Goal: Find specific page/section: Find specific page/section

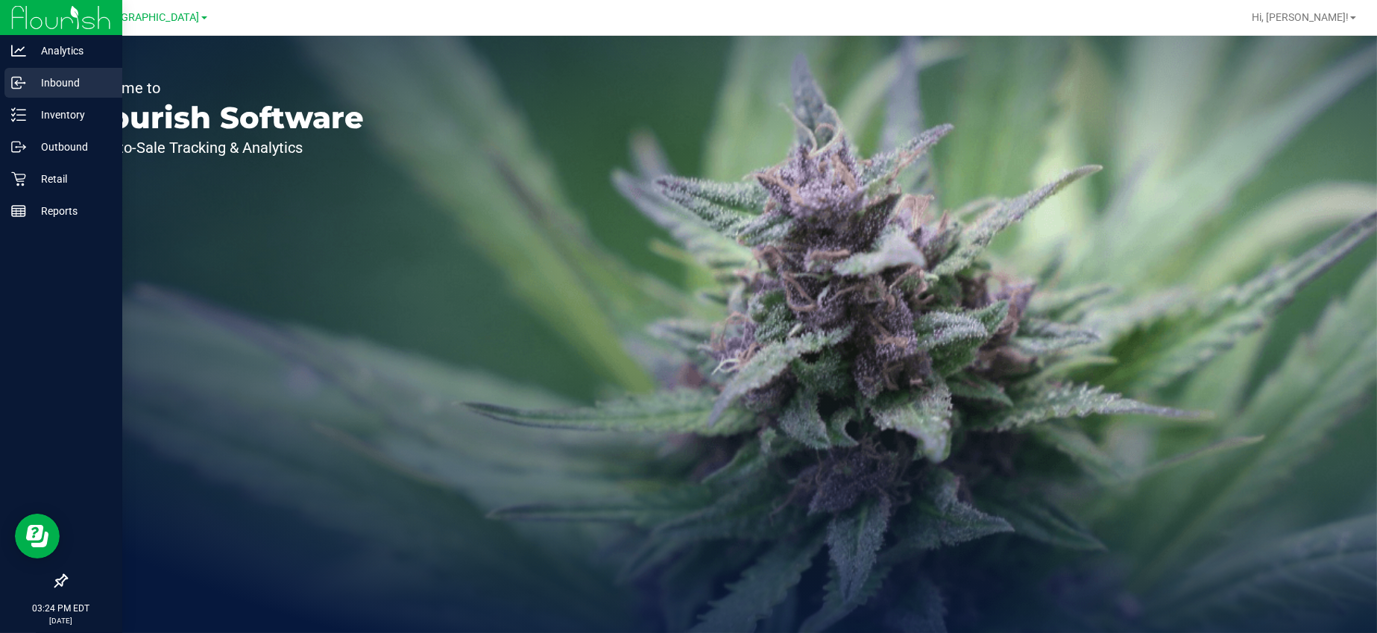
click at [58, 77] on p "Inbound" at bounding box center [70, 83] width 89 height 18
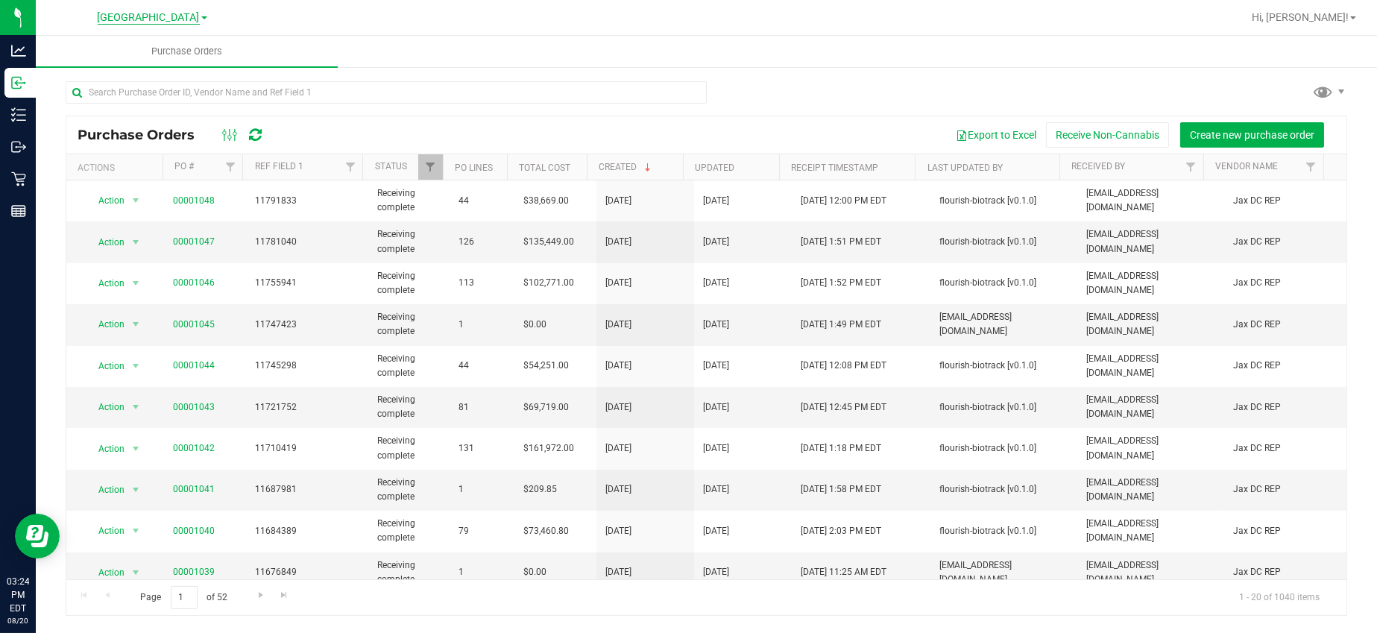
click at [164, 18] on span "[GEOGRAPHIC_DATA]" at bounding box center [149, 17] width 102 height 13
click at [92, 71] on link "Port Orange WC" at bounding box center [152, 73] width 218 height 20
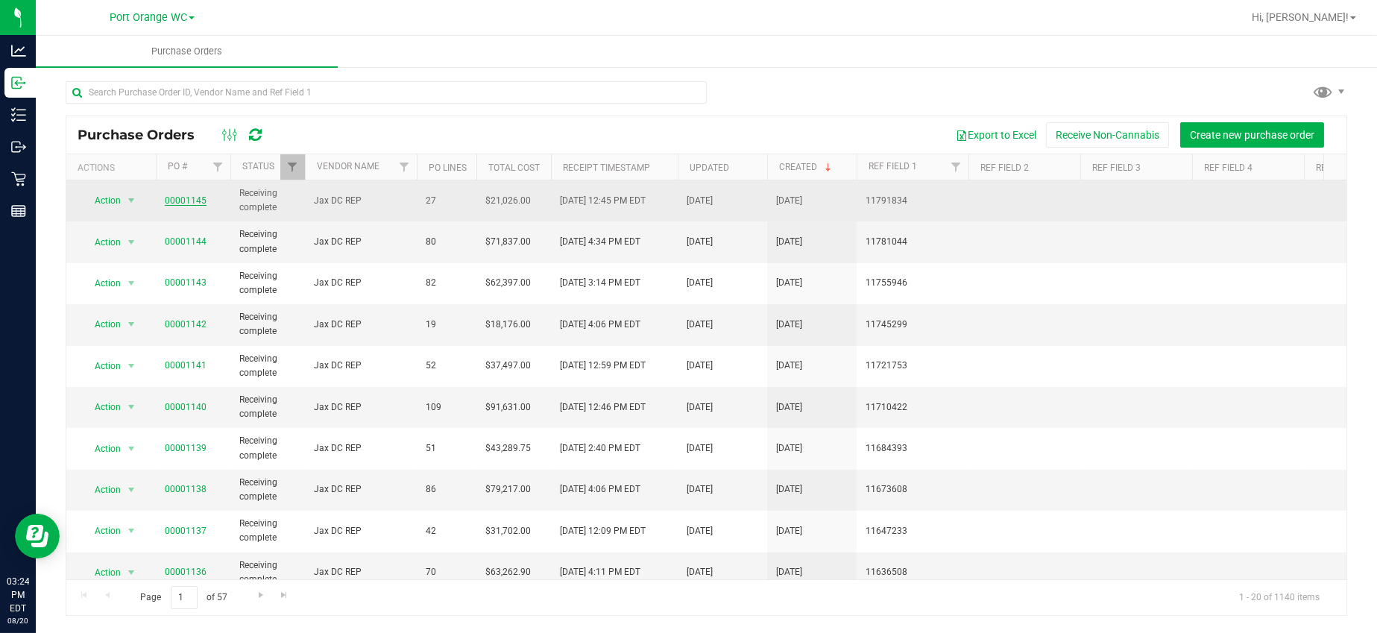
click at [183, 201] on link "00001145" at bounding box center [186, 200] width 42 height 10
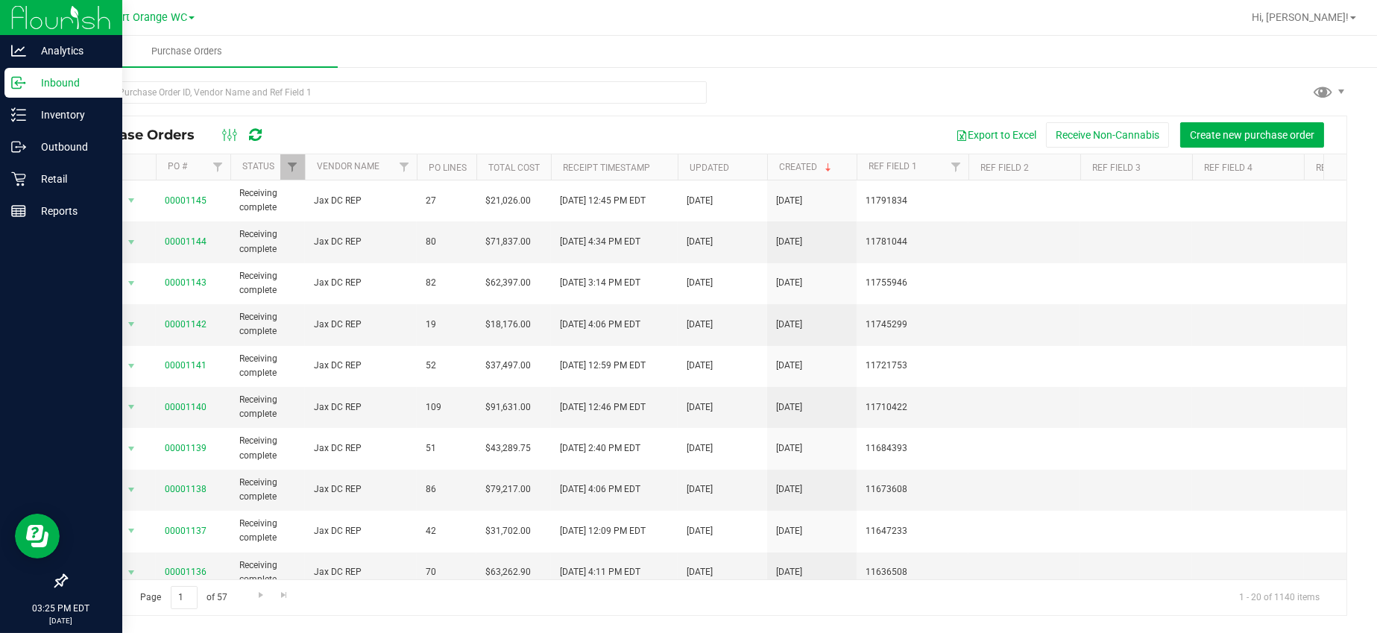
click at [67, 83] on p "Inbound" at bounding box center [70, 83] width 89 height 18
click at [57, 180] on p "Retail" at bounding box center [70, 179] width 89 height 18
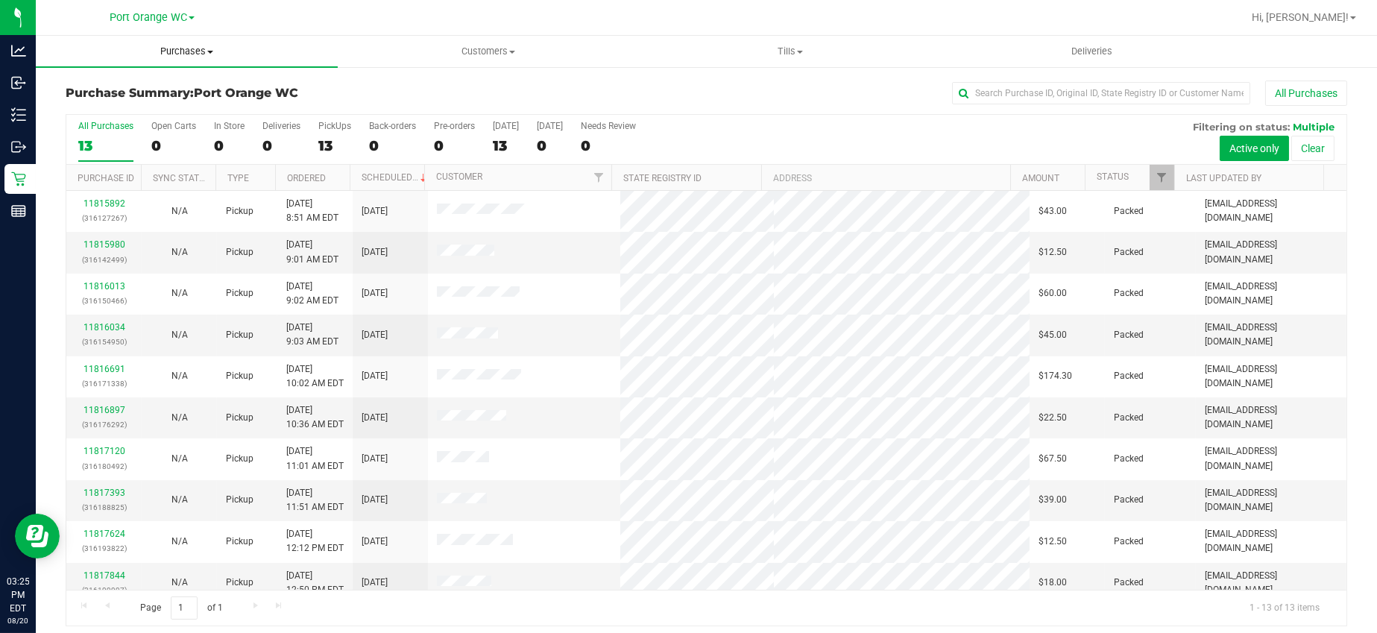
click at [181, 48] on span "Purchases" at bounding box center [187, 51] width 302 height 13
click at [84, 104] on span "Fulfillment" at bounding box center [82, 107] width 92 height 13
